Goal: Transaction & Acquisition: Purchase product/service

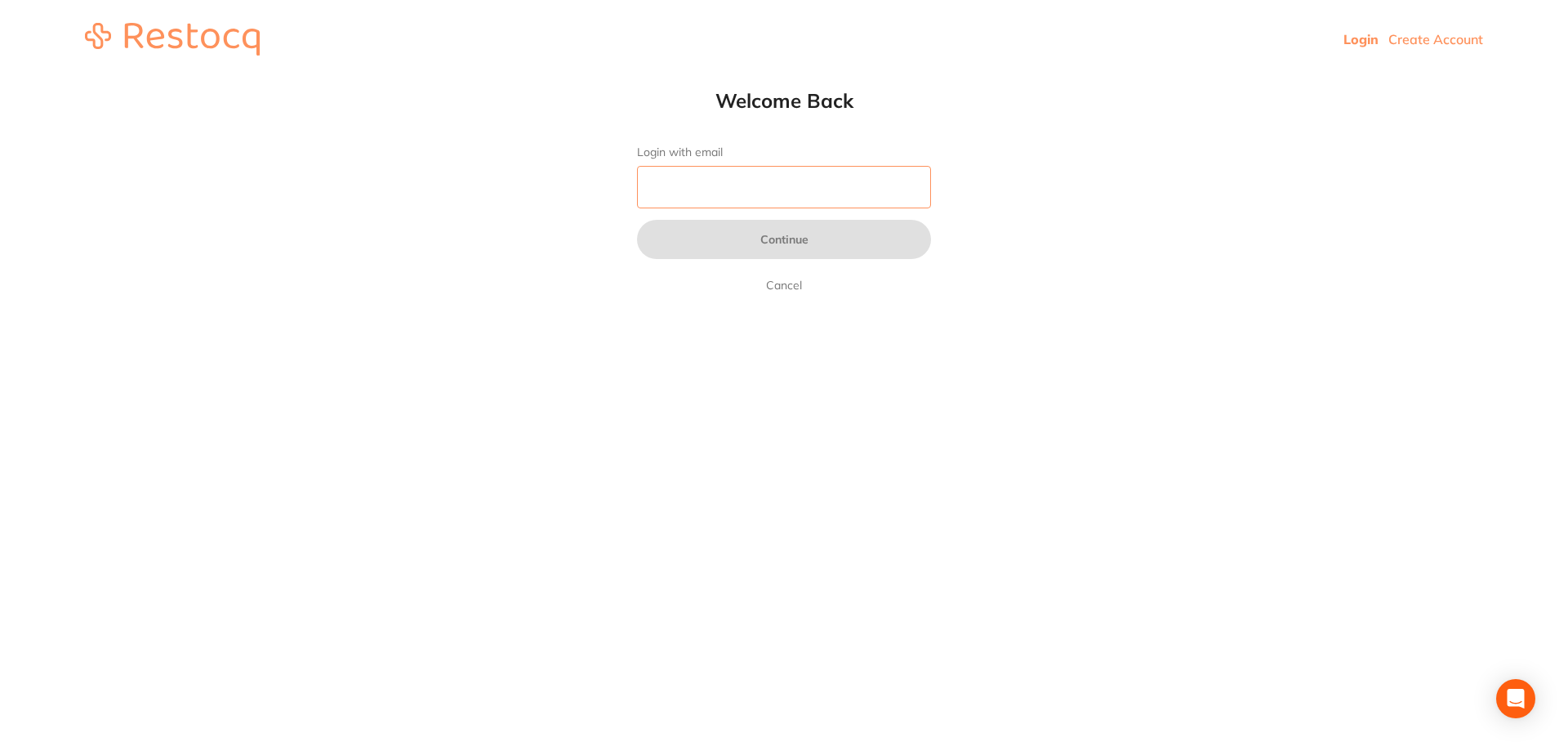
click at [733, 182] on input "Login with email" at bounding box center [784, 188] width 294 height 43
click at [692, 185] on input "Login with email" at bounding box center [784, 188] width 294 height 43
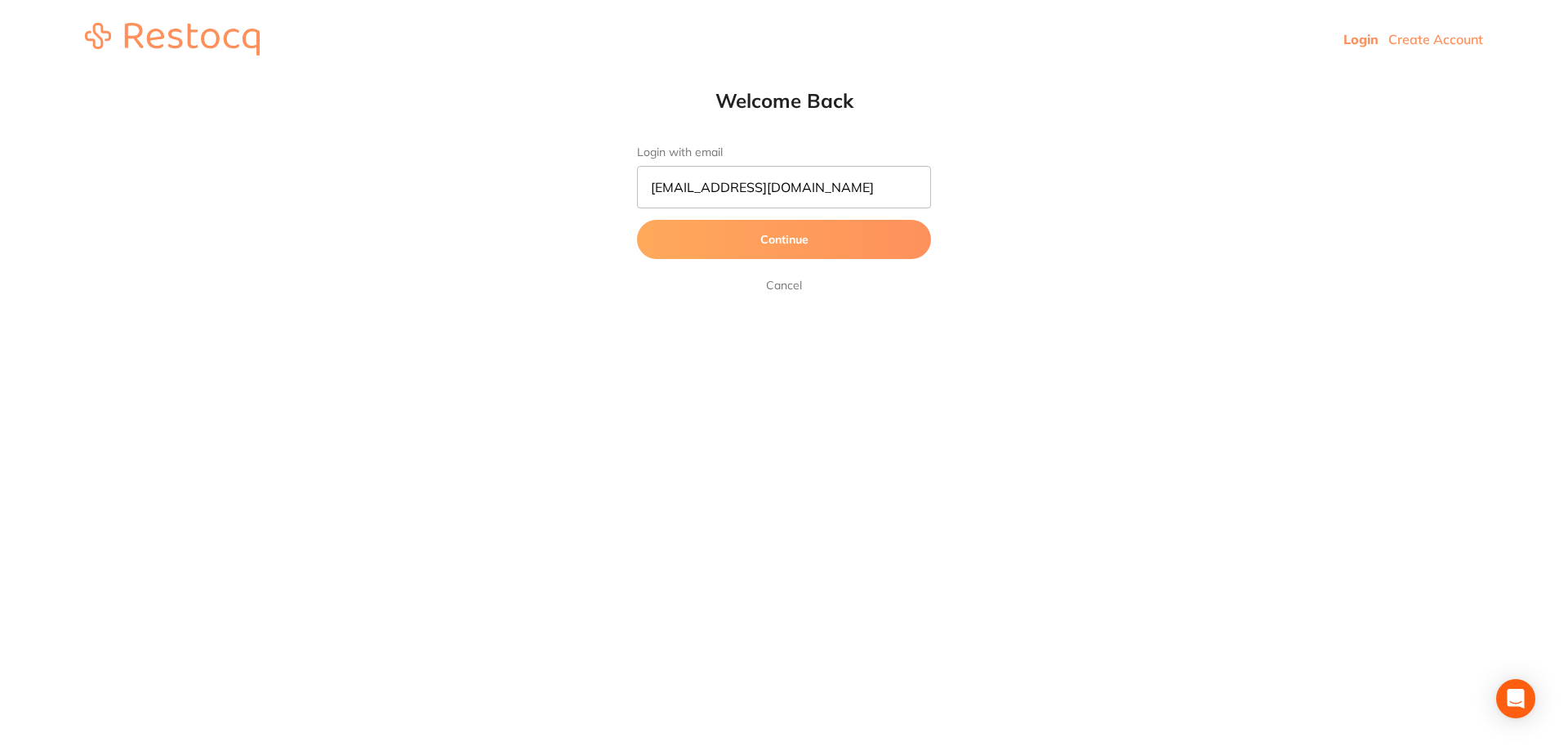
click at [760, 245] on button "Continue" at bounding box center [784, 240] width 294 height 39
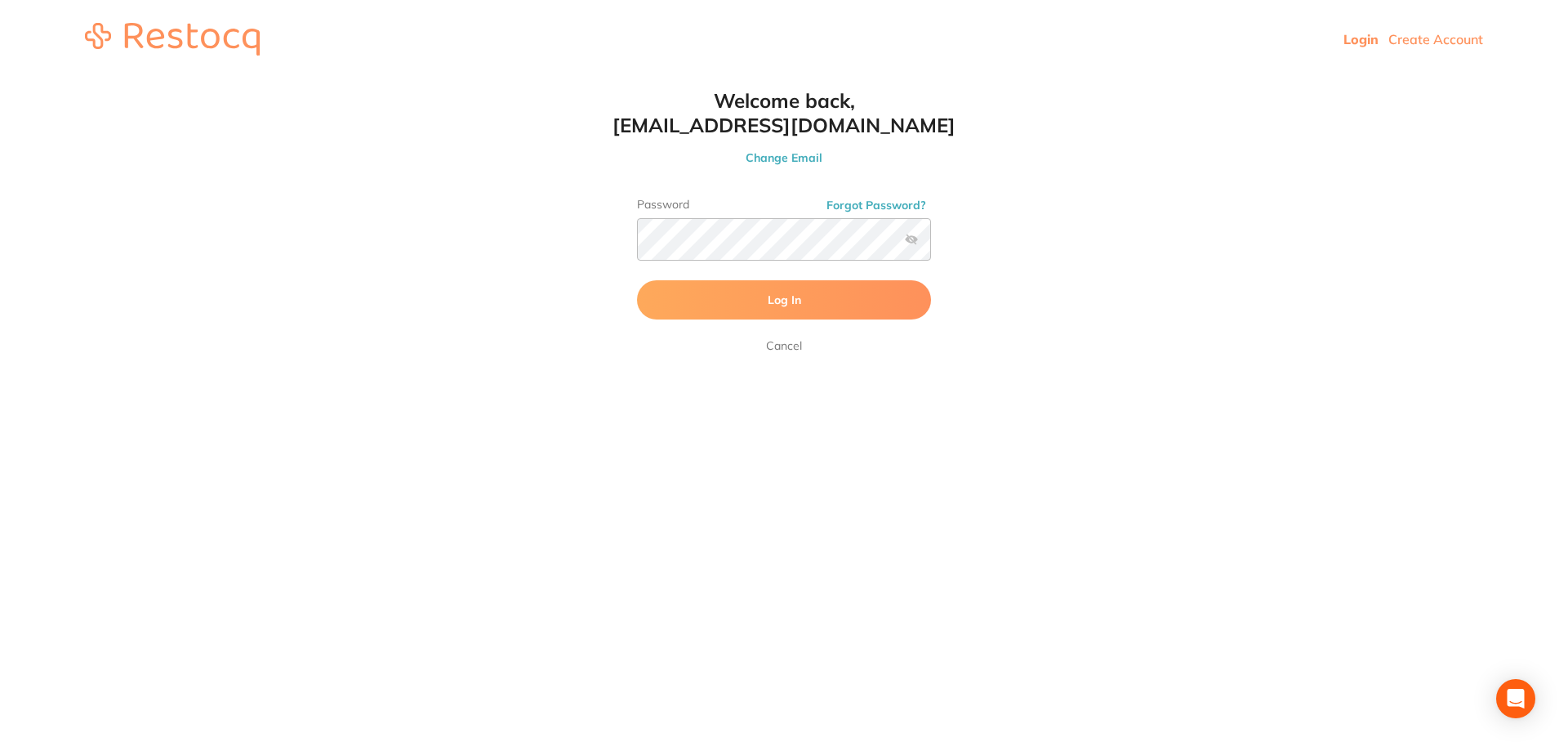
click at [768, 303] on span "Log In" at bounding box center [785, 300] width 33 height 15
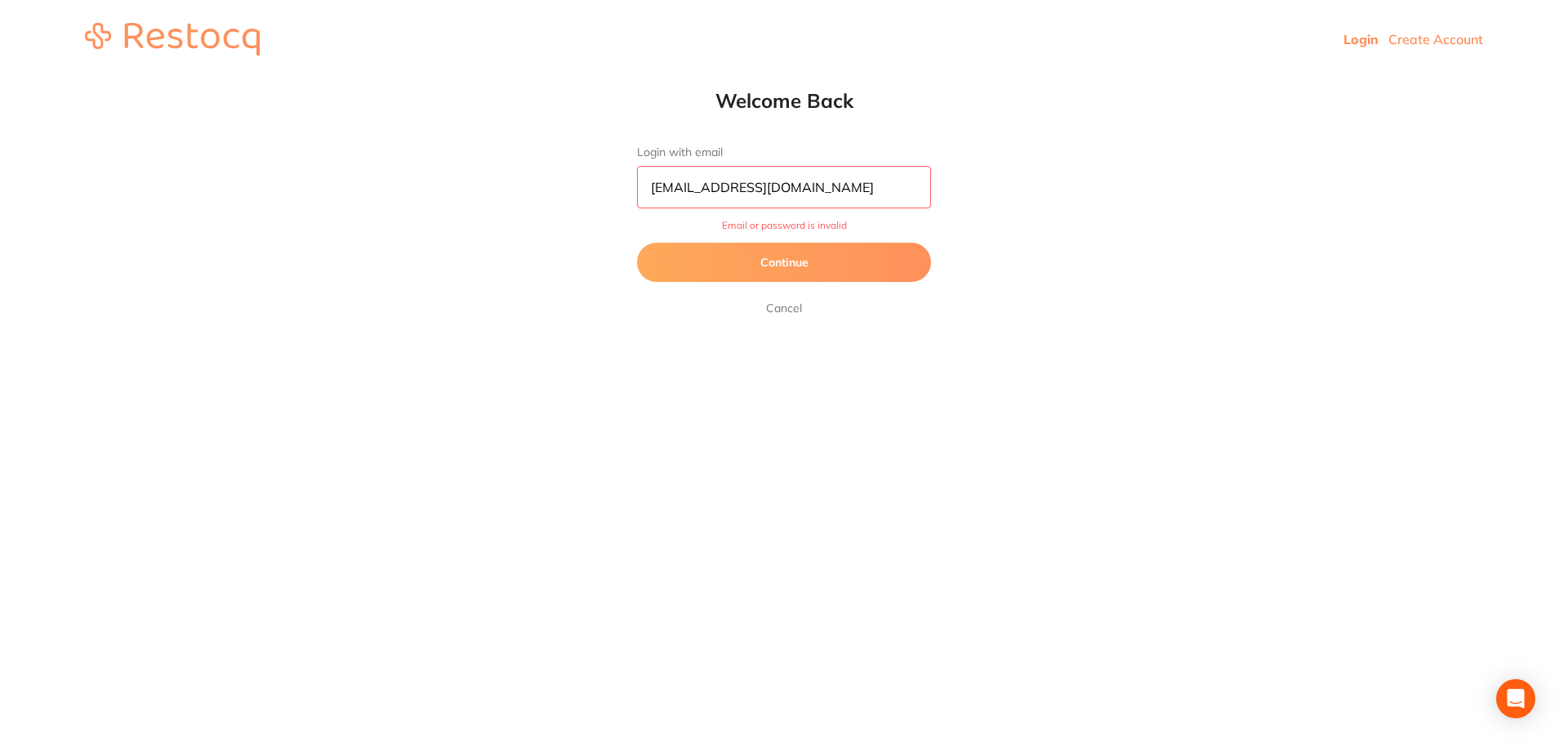
click at [705, 186] on input "[EMAIL_ADDRESS][DOMAIN_NAME]" at bounding box center [784, 188] width 294 height 43
type input "[EMAIL_ADDRESS][DOMAIN_NAME]"
click at [772, 272] on button "Continue" at bounding box center [784, 262] width 294 height 39
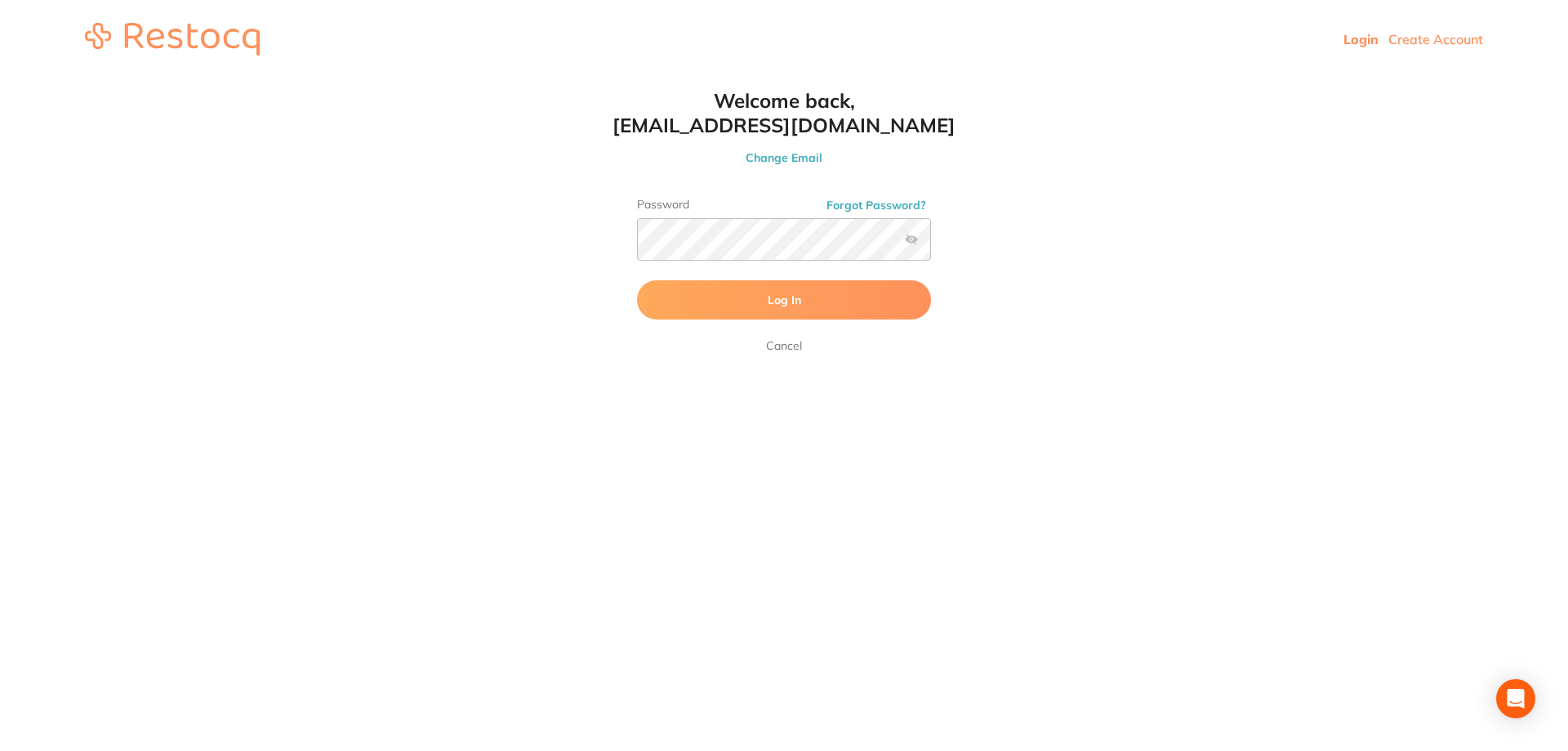
click at [771, 301] on span "Log In" at bounding box center [785, 300] width 33 height 15
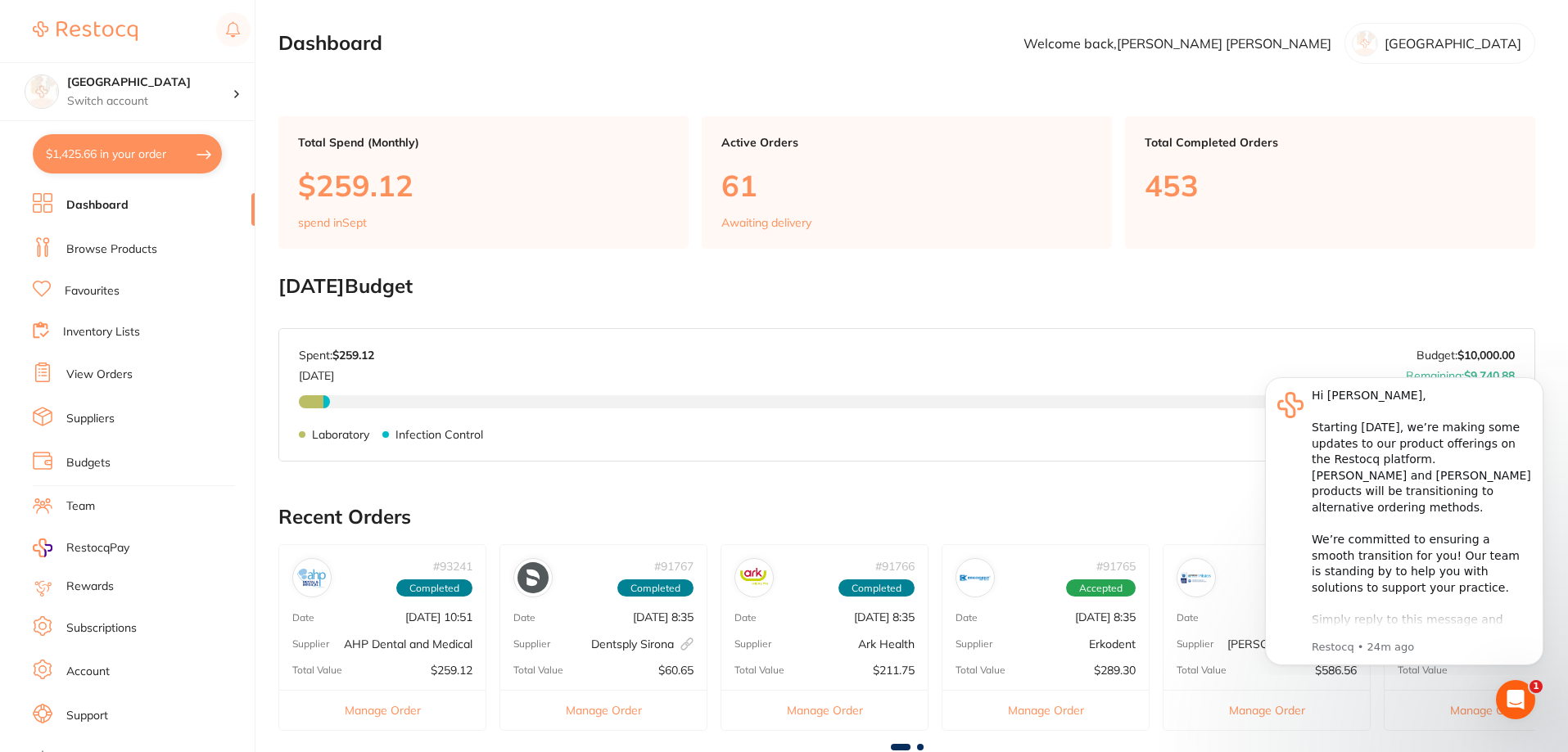
click at [123, 246] on link "Browse Products" at bounding box center [112, 249] width 91 height 17
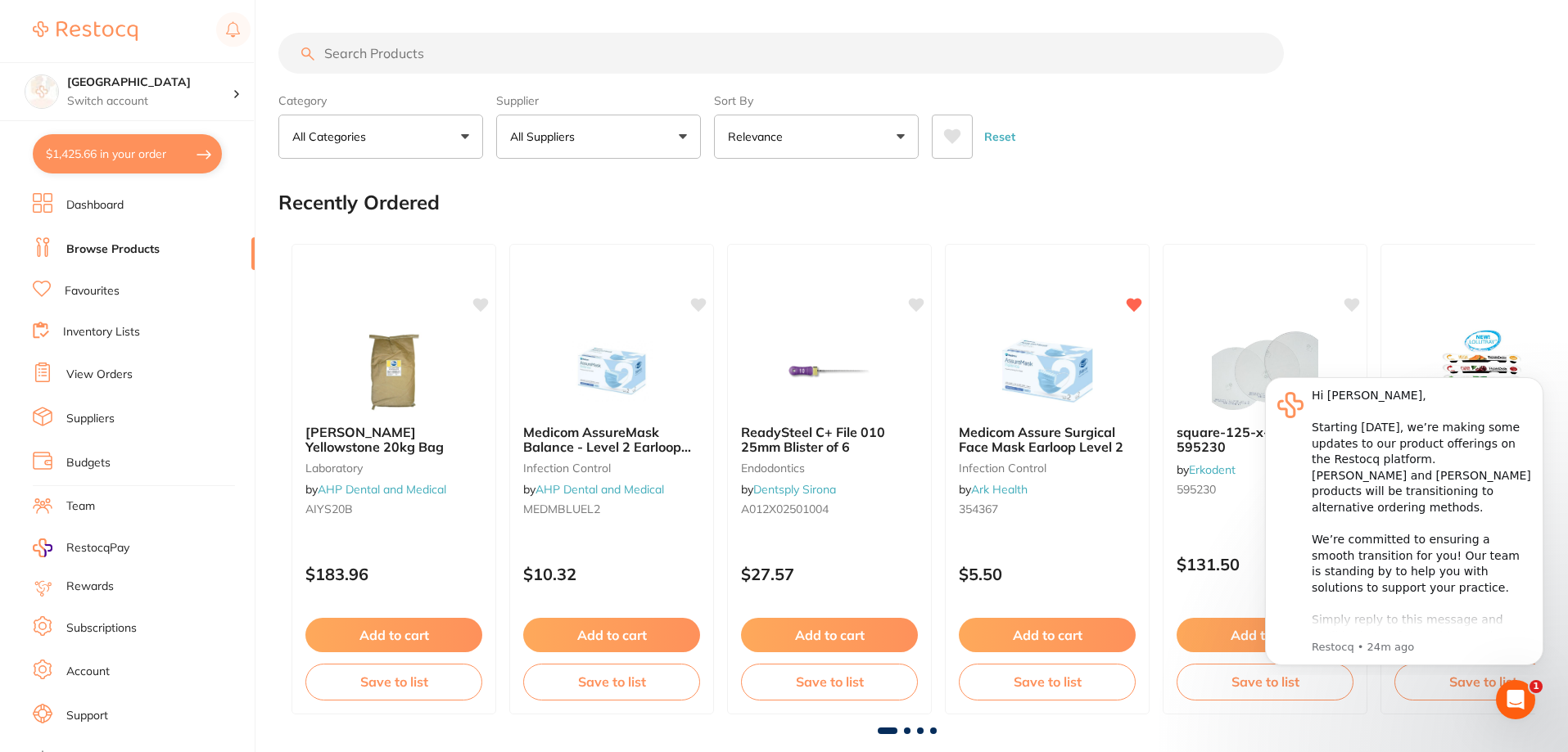
click at [397, 47] on input "search" at bounding box center [781, 53] width 1006 height 41
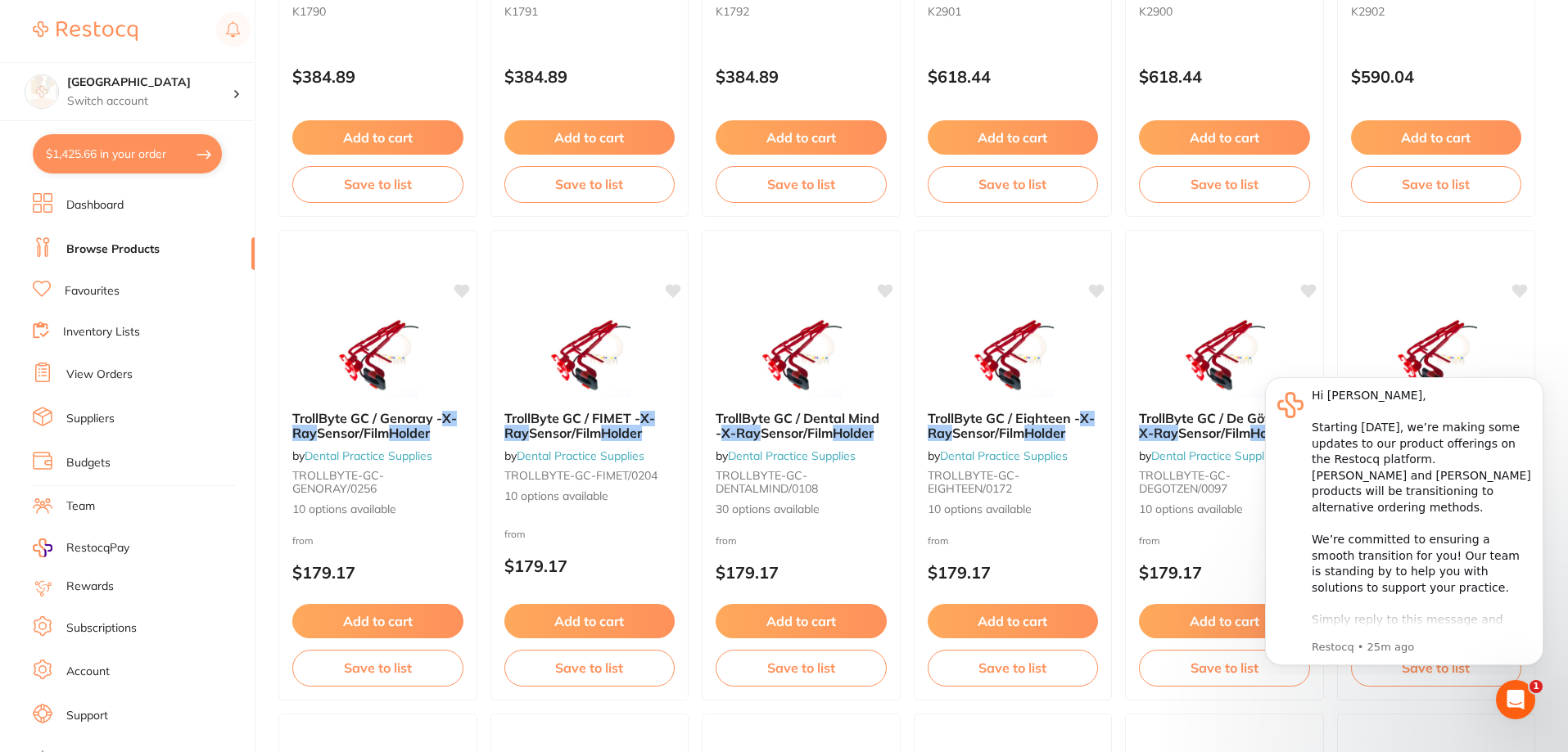
scroll to position [481, 0]
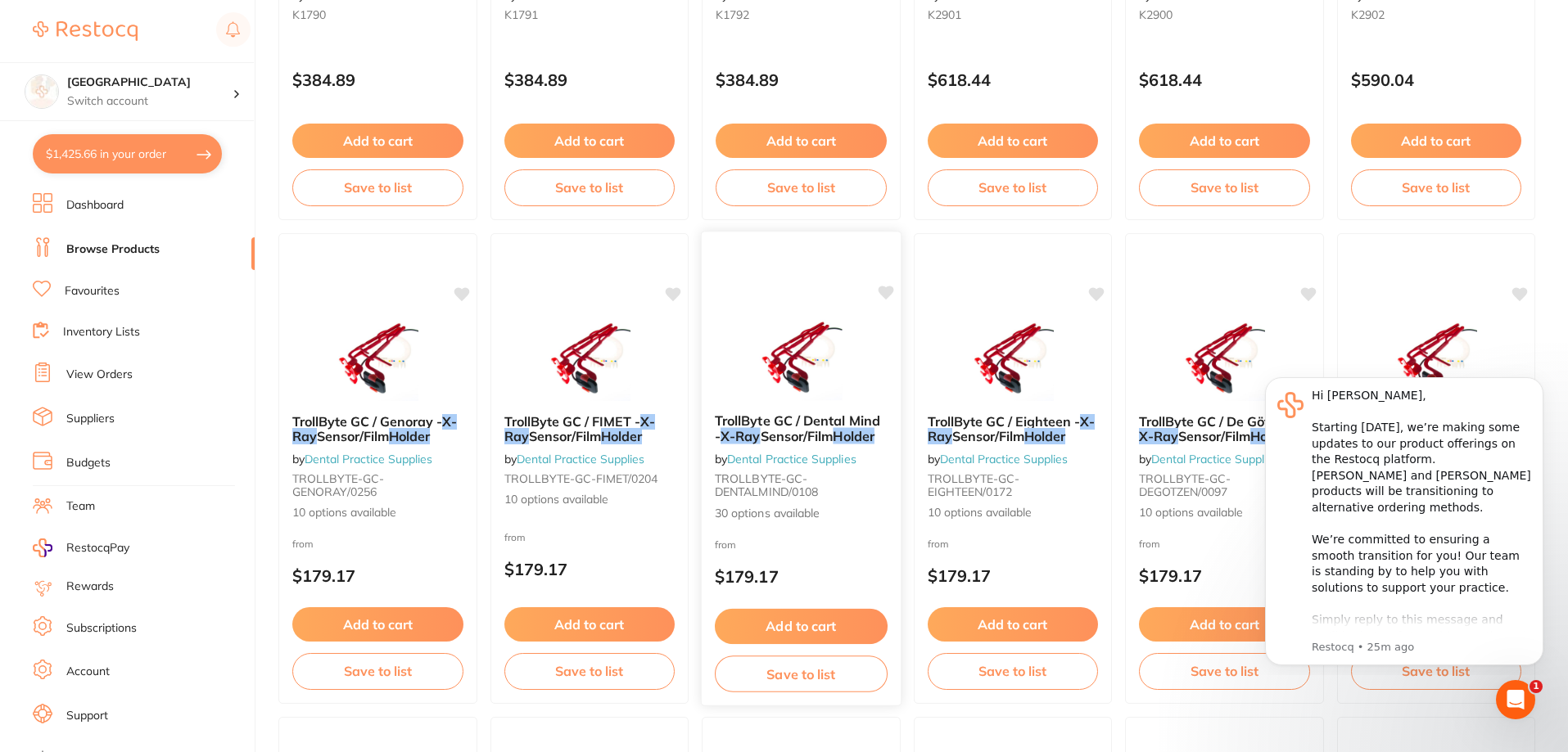
click at [750, 519] on span "30 options available" at bounding box center [802, 514] width 173 height 17
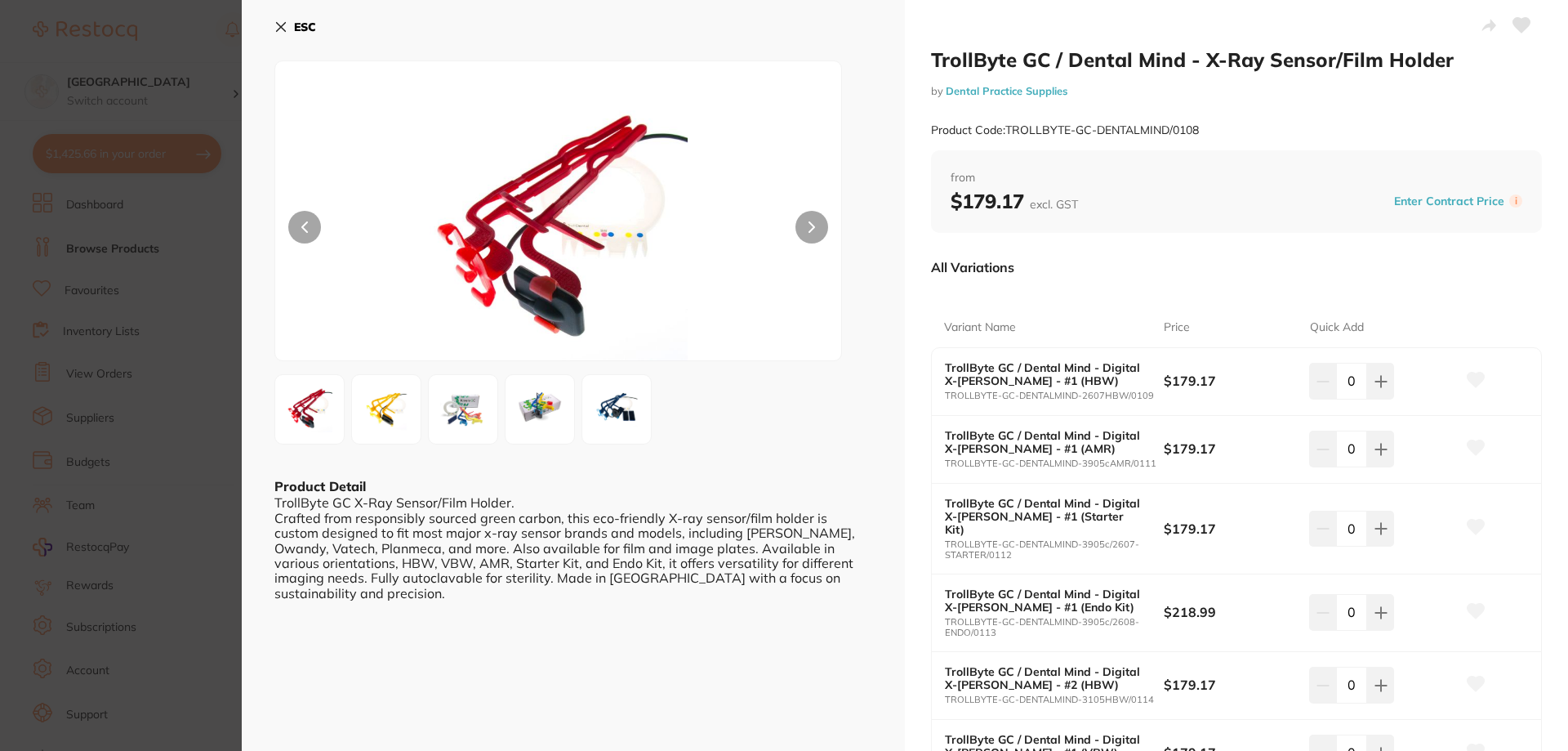
click at [466, 412] on img at bounding box center [463, 409] width 59 height 59
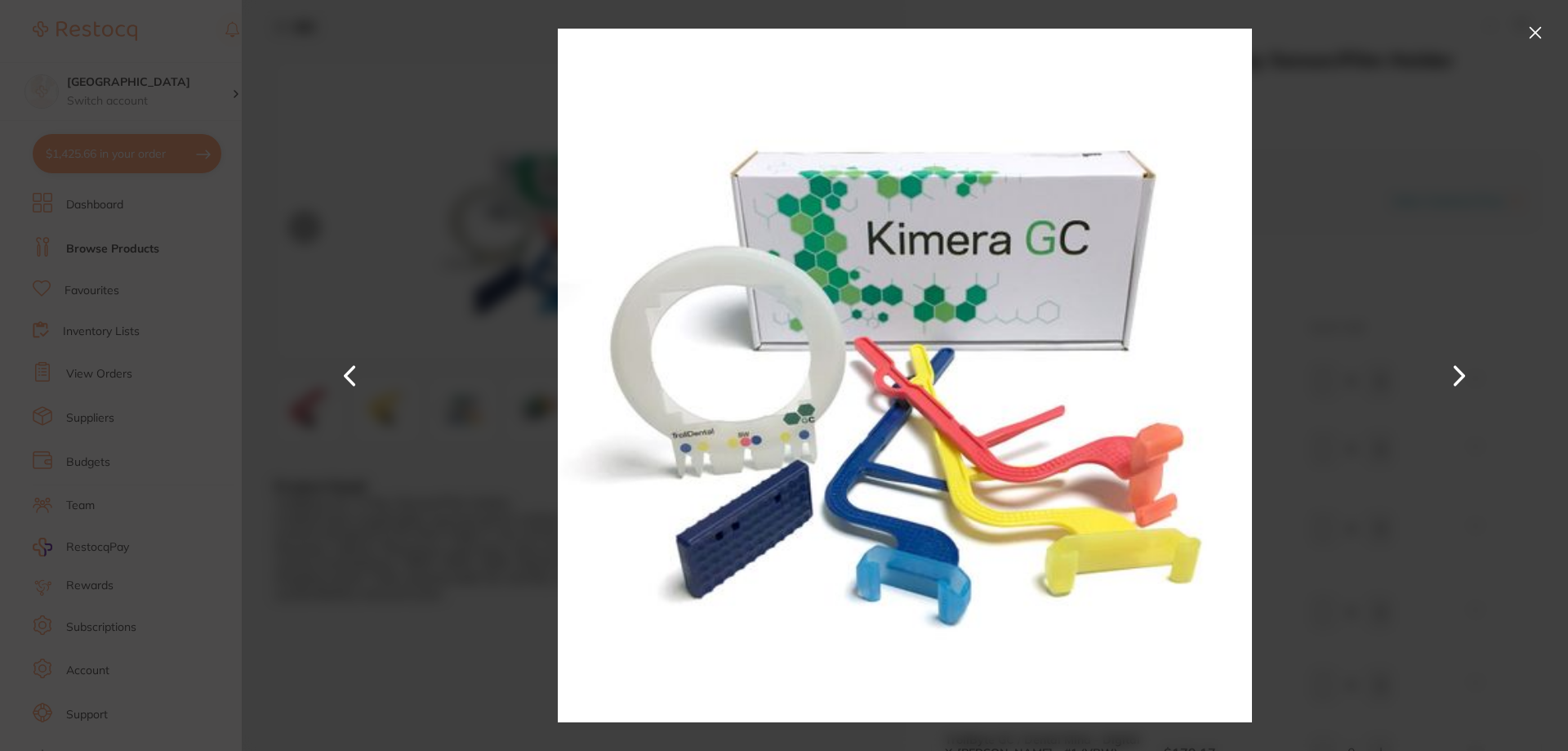
click at [1538, 33] on button at bounding box center [1535, 33] width 26 height 26
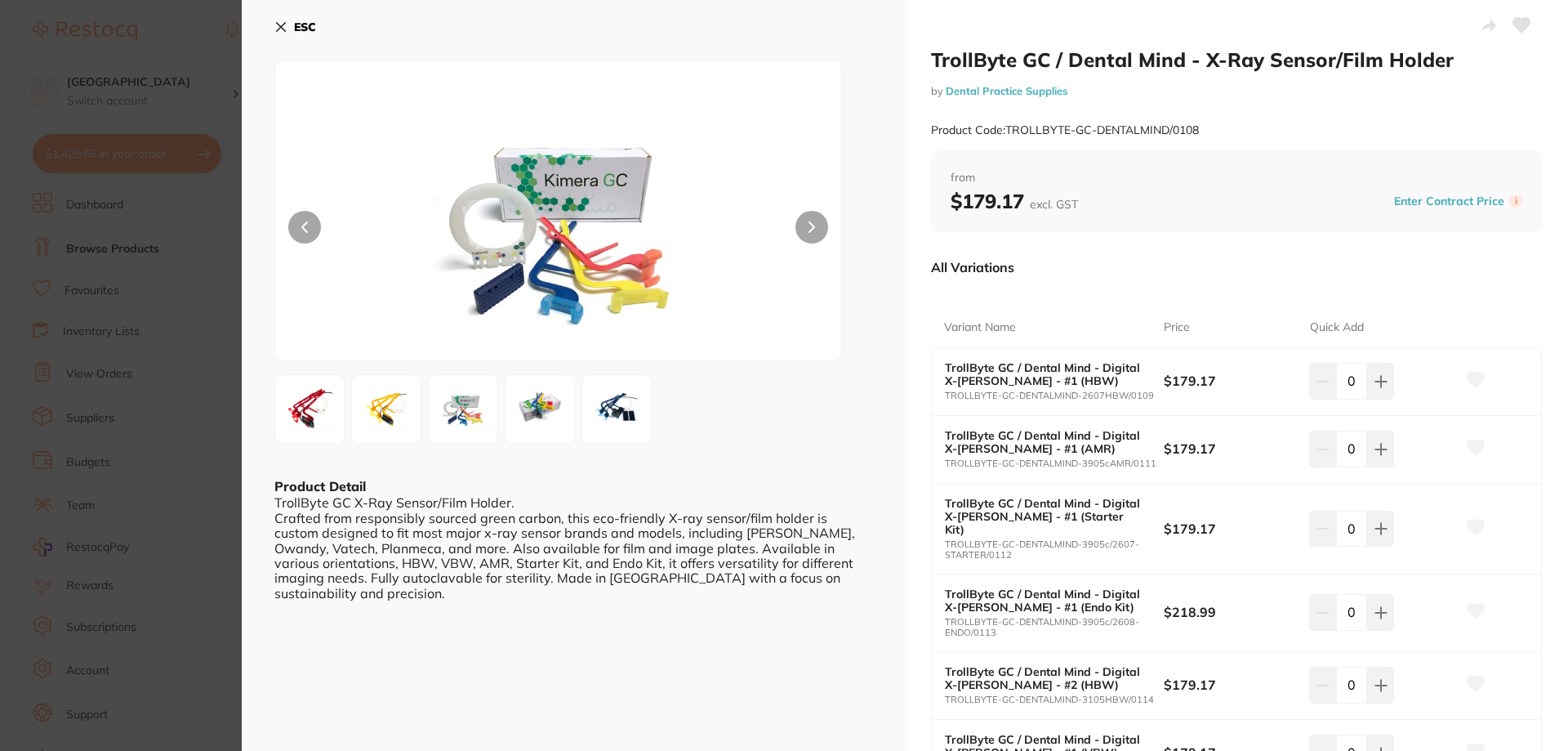
click at [1534, 28] on div "TrollByte GC / Dental Mind - X-Ray Sensor/Film Holder by Dental Practice Suppli…" at bounding box center [905, 376] width 1326 height 751
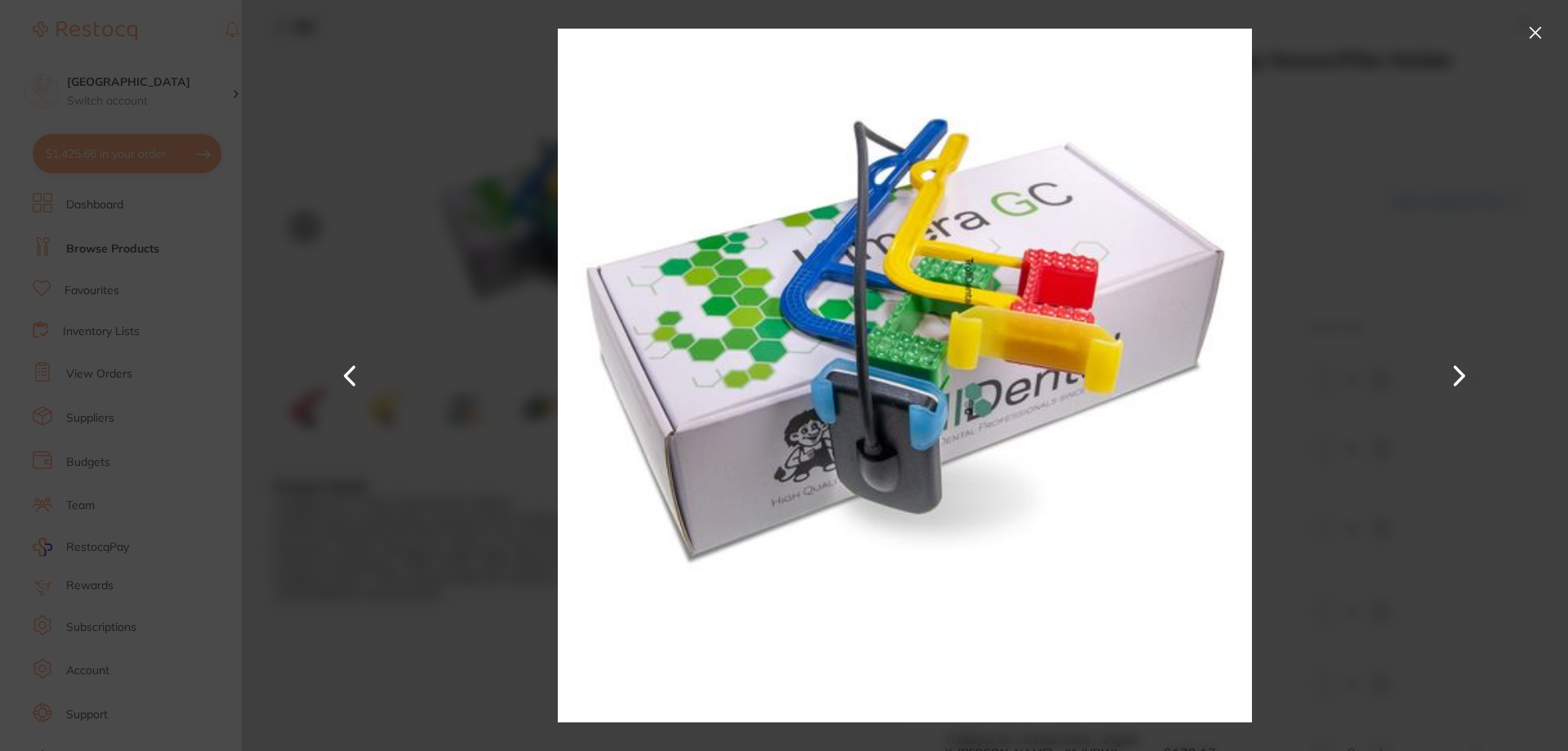
click at [1541, 27] on button at bounding box center [1535, 33] width 26 height 26
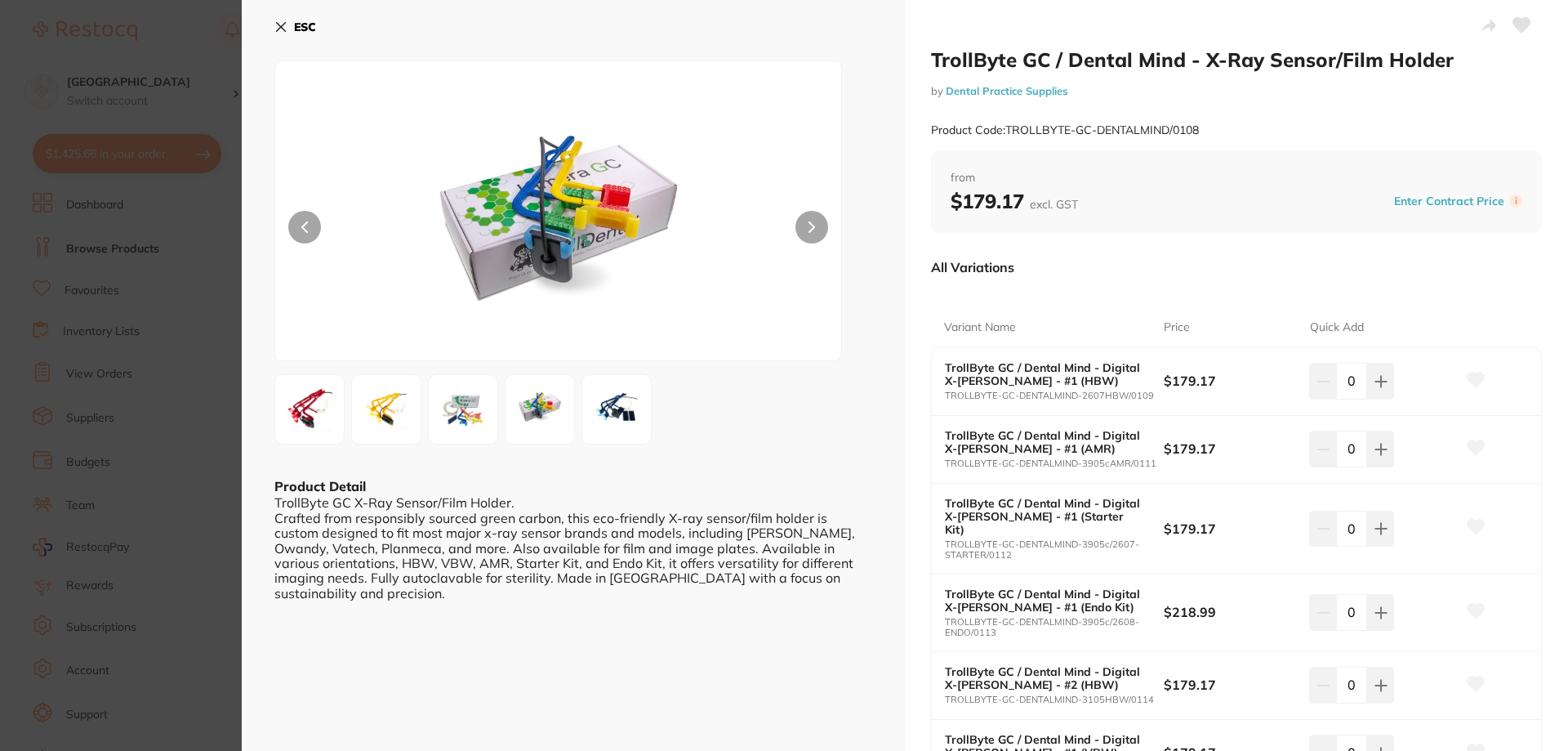
click at [403, 411] on img at bounding box center [385, 409] width 59 height 59
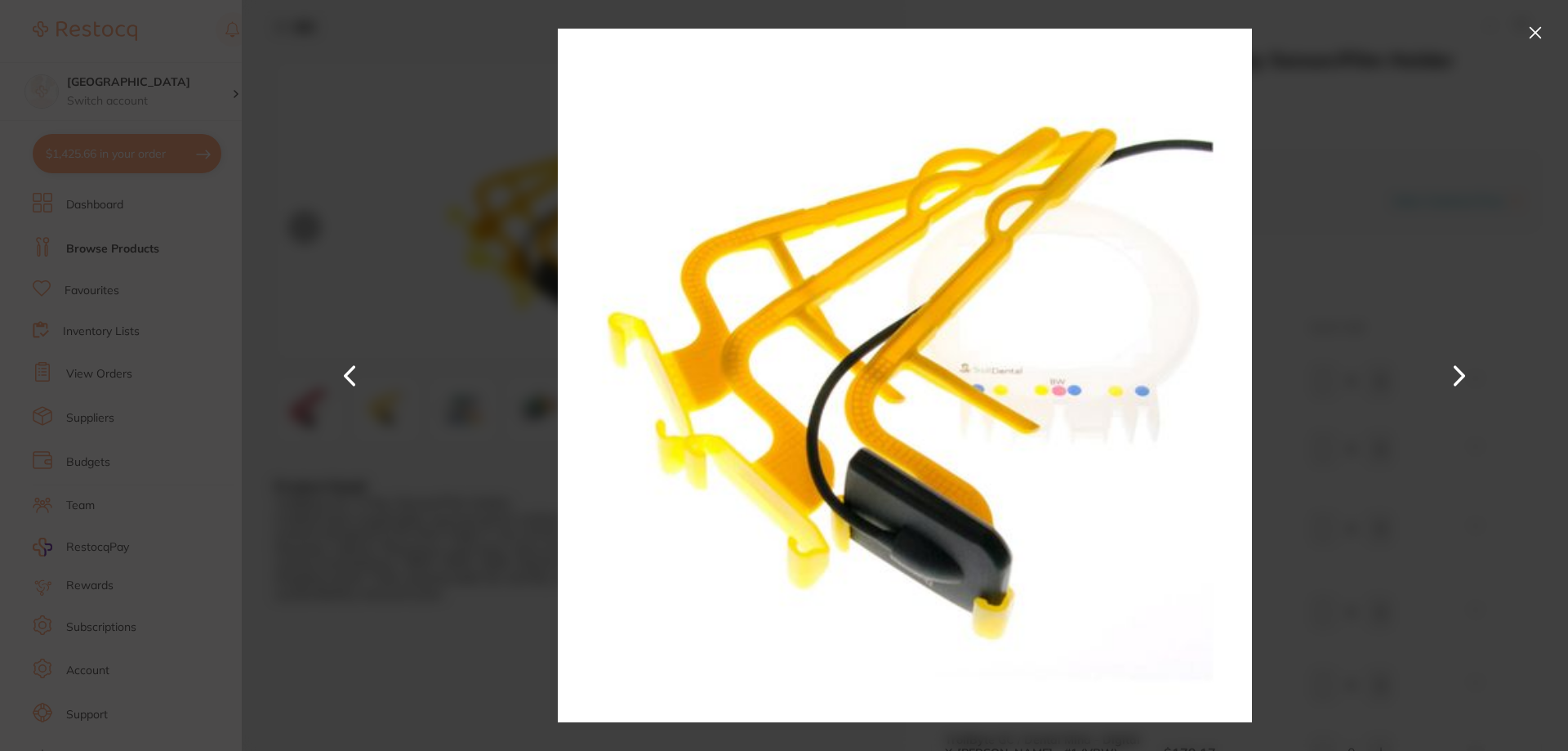
click at [1532, 33] on button at bounding box center [1535, 33] width 26 height 26
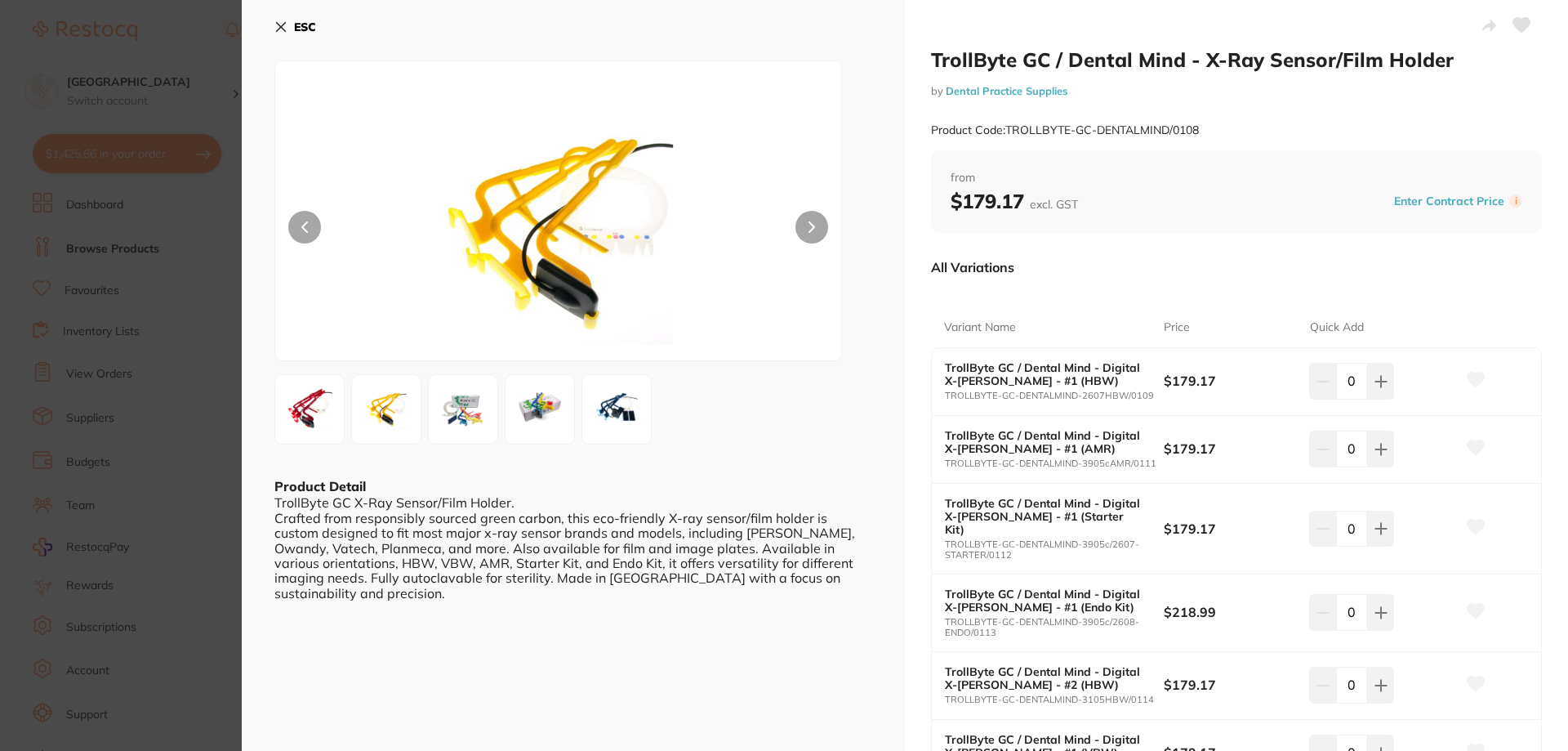
click at [274, 20] on button "ESC" at bounding box center [294, 27] width 42 height 28
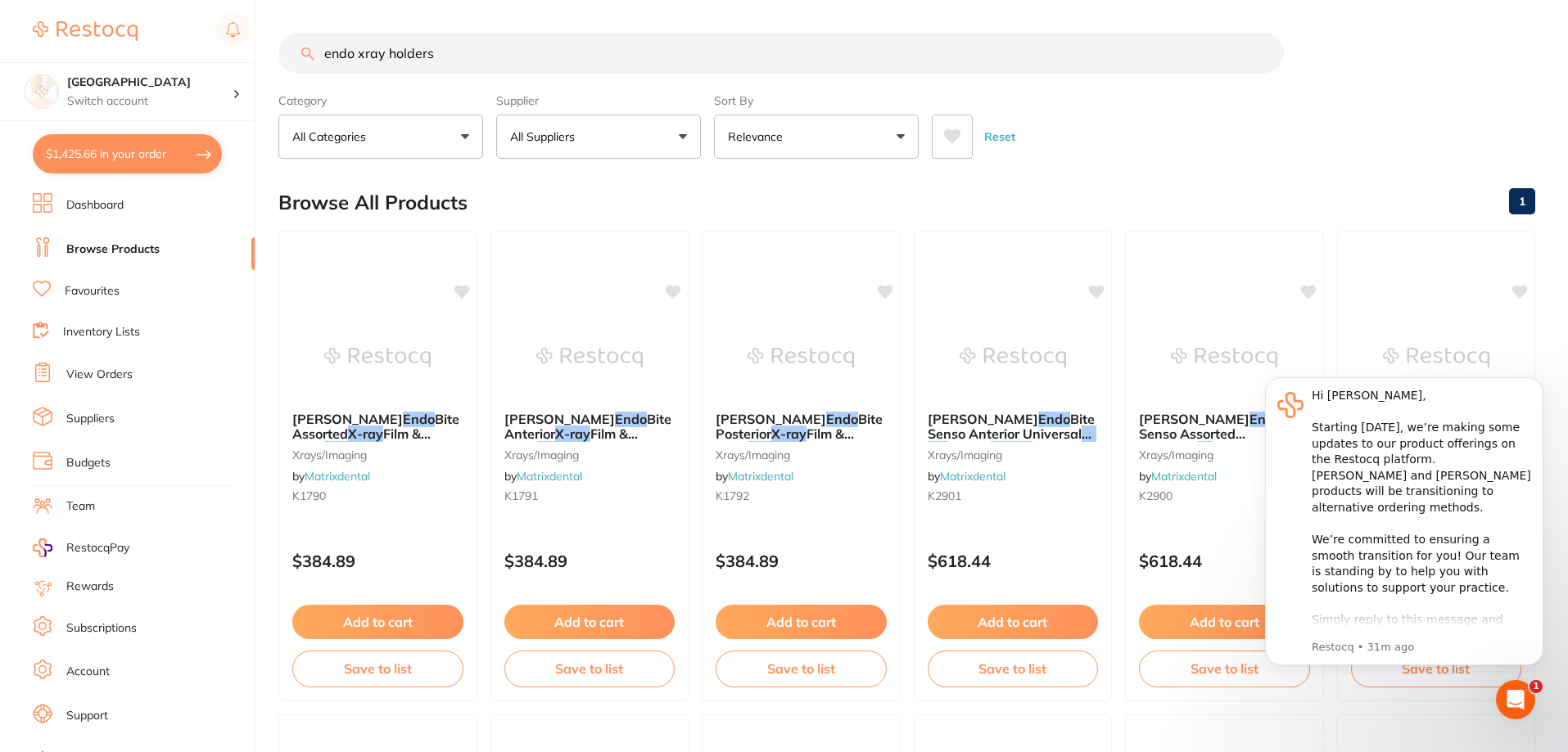
click at [684, 138] on button "All Suppliers" at bounding box center [599, 136] width 205 height 44
click at [682, 135] on button "All Suppliers" at bounding box center [599, 136] width 205 height 44
click at [681, 134] on button "All Suppliers" at bounding box center [599, 136] width 205 height 44
click at [458, 51] on input "endo xray holders" at bounding box center [781, 53] width 1006 height 41
type input "e"
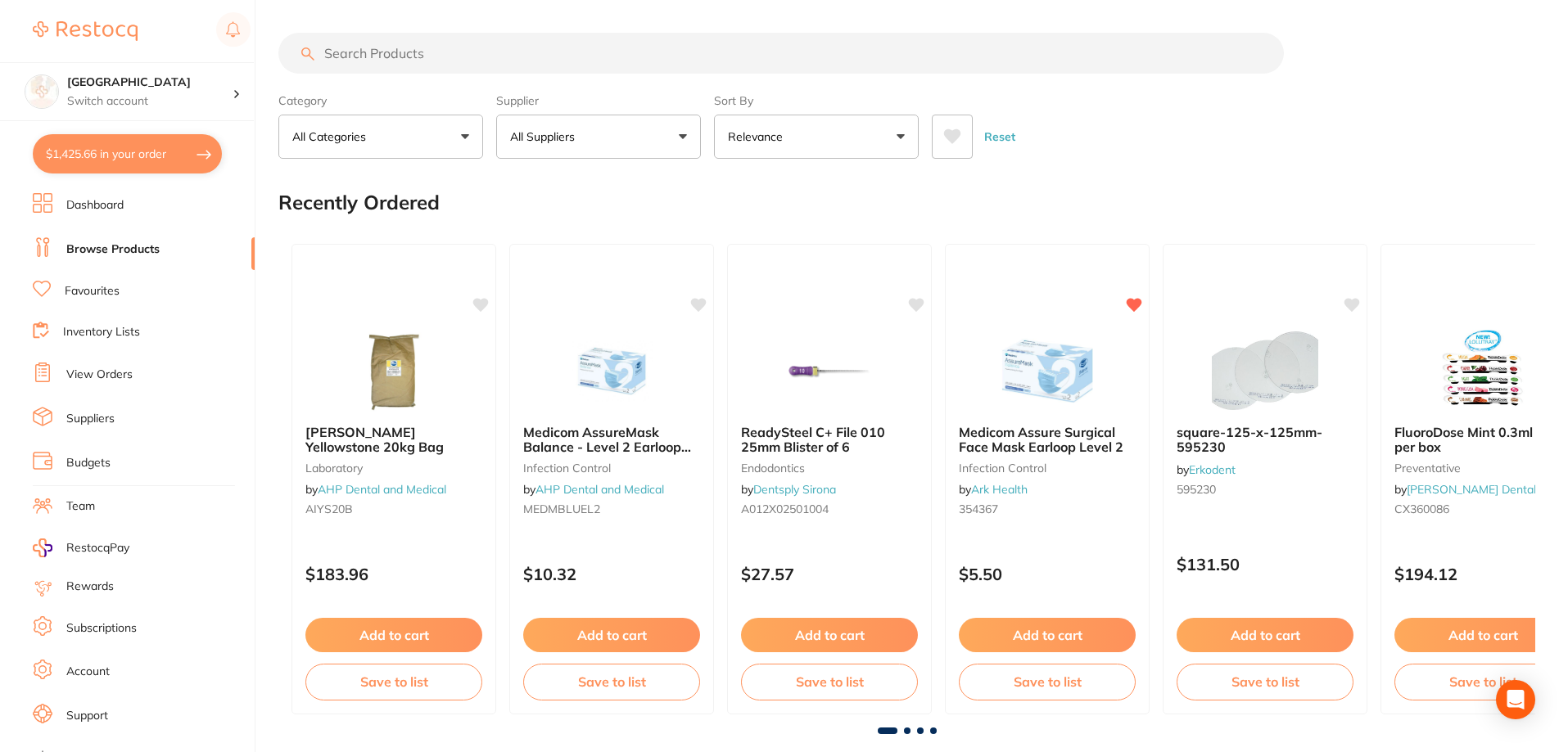
click at [683, 135] on button "All Suppliers" at bounding box center [599, 136] width 205 height 44
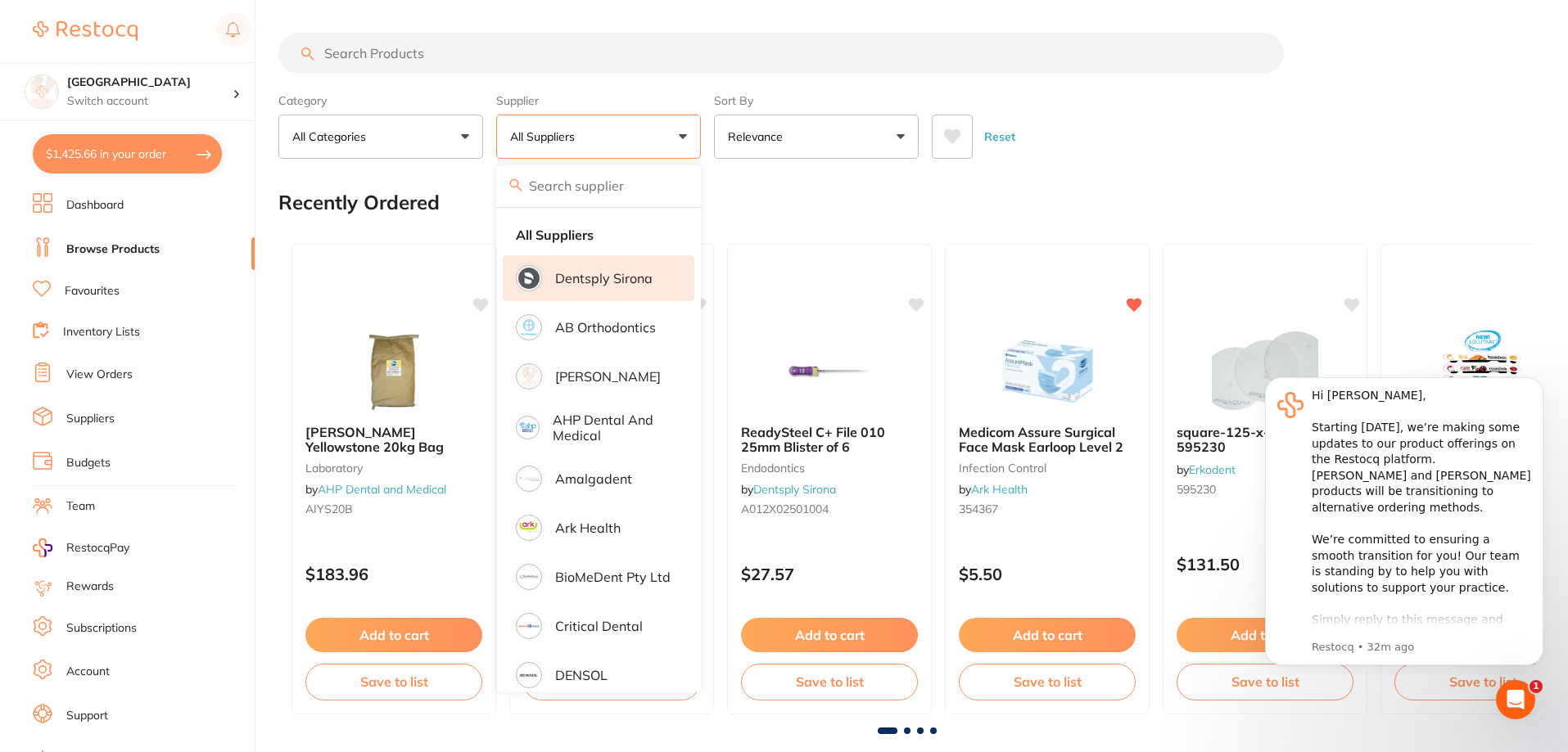
click at [615, 281] on p "Dentsply Sirona" at bounding box center [603, 278] width 98 height 15
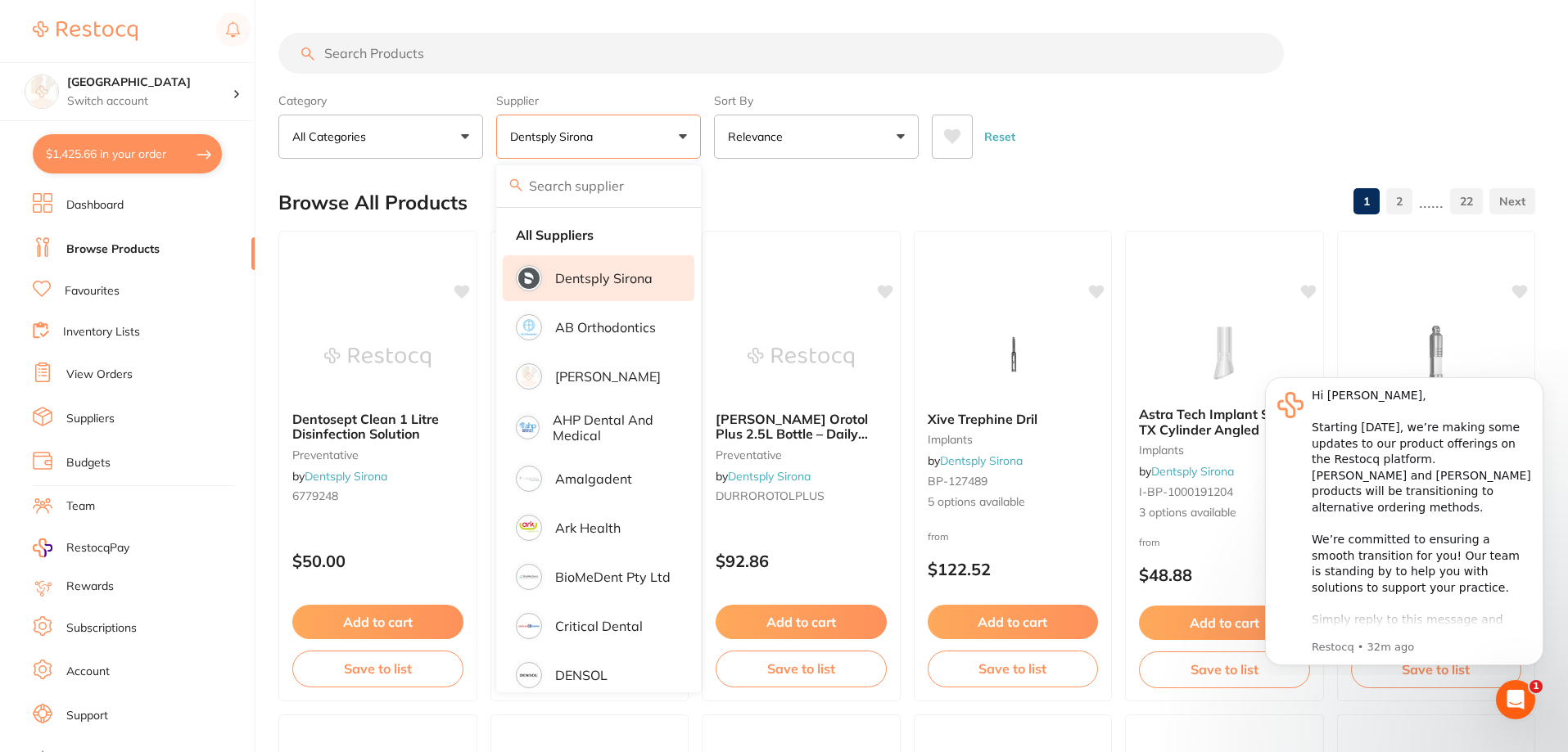
click at [481, 59] on input "search" at bounding box center [781, 53] width 1006 height 41
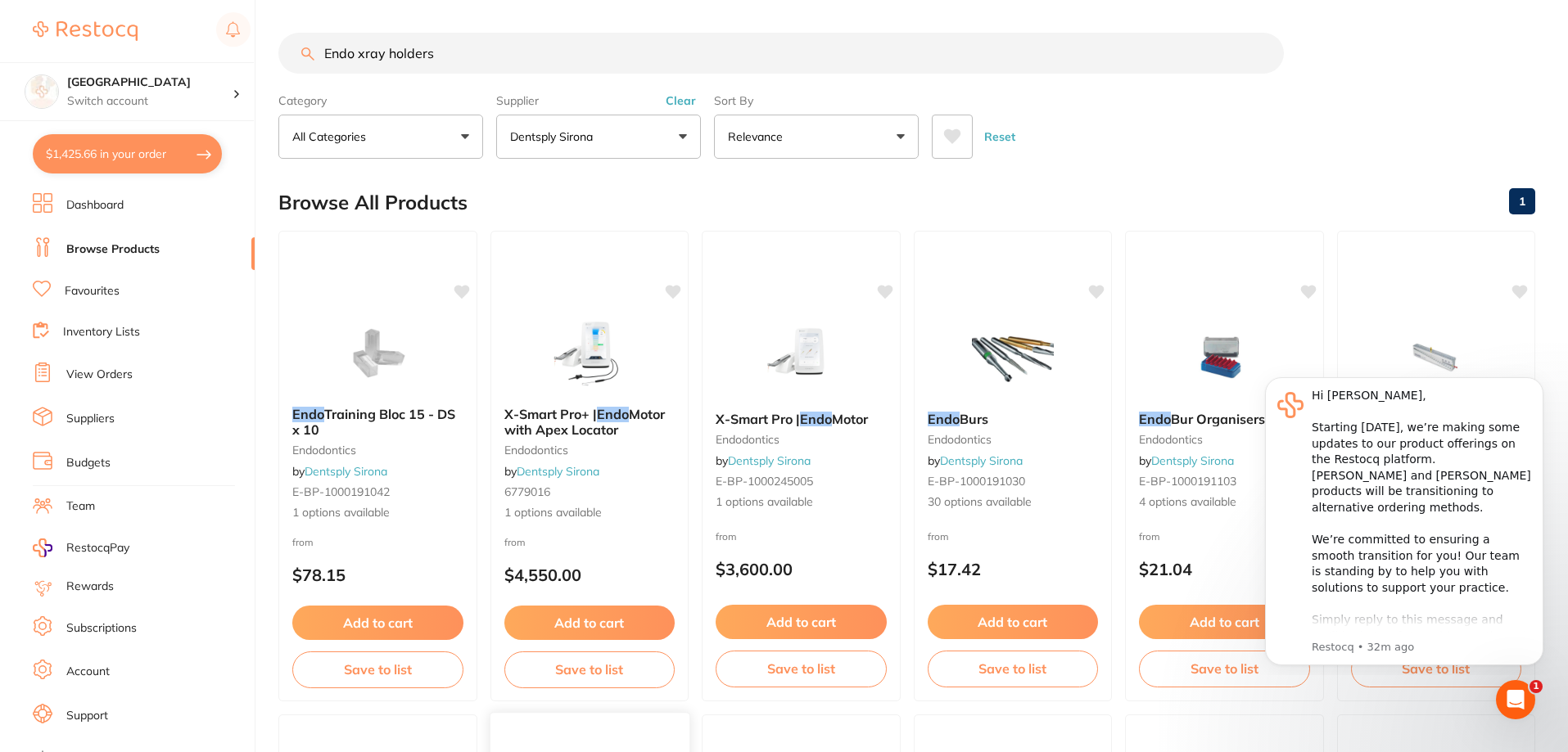
type input "Endo xray holders"
